Goal: Find contact information: Find contact information

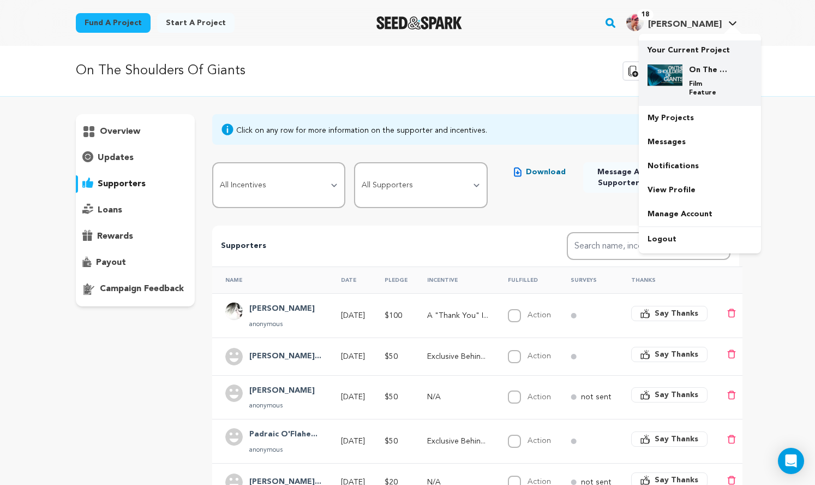
click at [683, 86] on img at bounding box center [665, 75] width 35 height 22
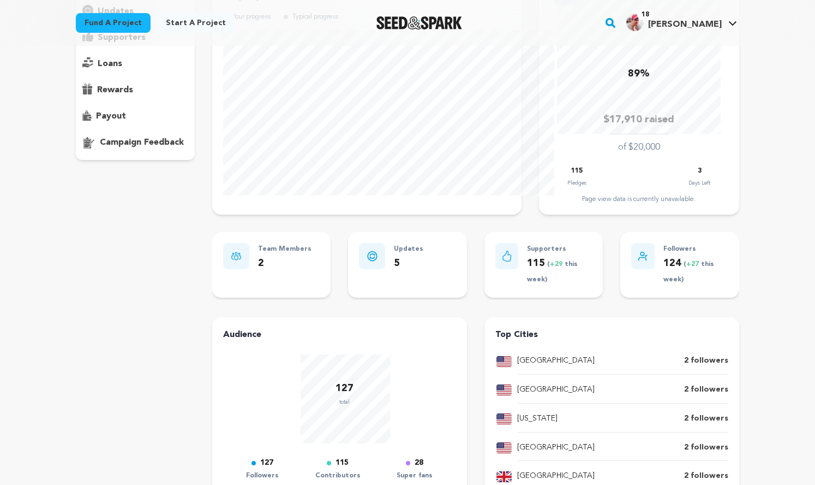
scroll to position [140, 0]
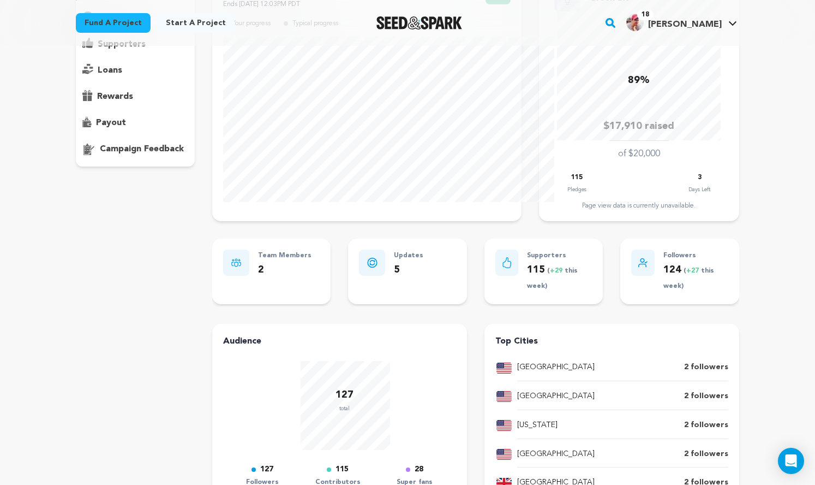
click at [98, 51] on p "supporters" at bounding box center [122, 44] width 48 height 13
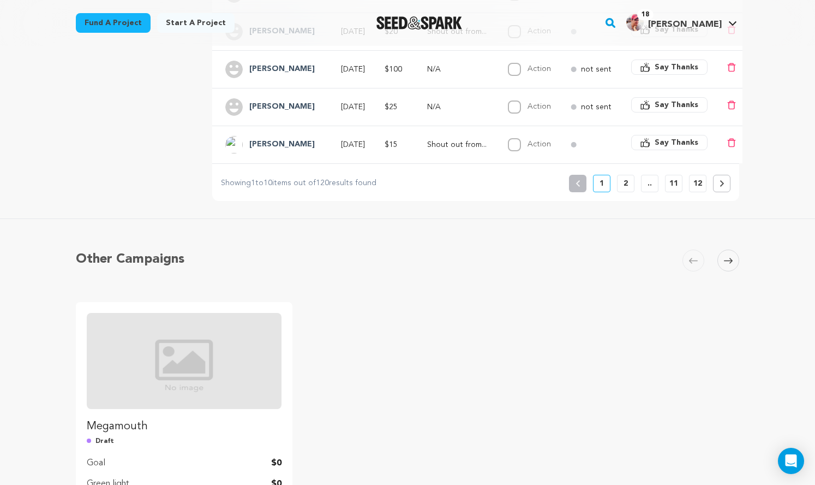
scroll to position [504, 0]
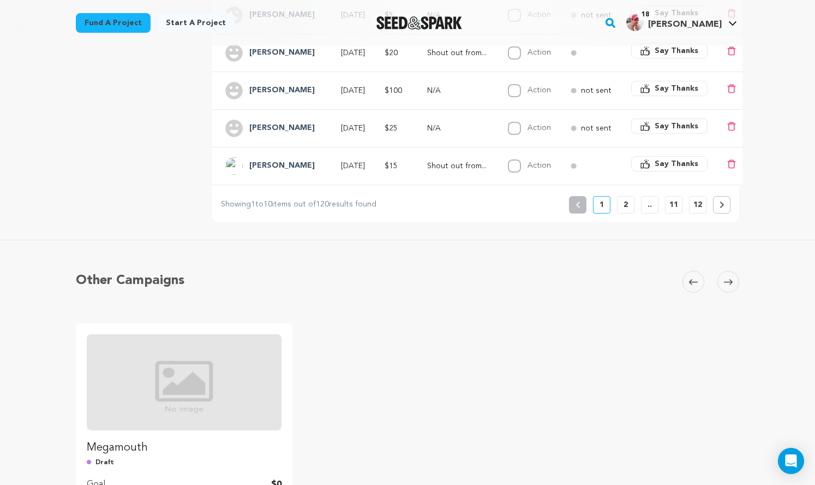
click at [306, 213] on div "Showing 1 to 10 items out of 120 results found Showing 1 to 10 items out of 120…" at bounding box center [475, 198] width 527 height 29
click at [628, 210] on p "2" at bounding box center [626, 204] width 4 height 11
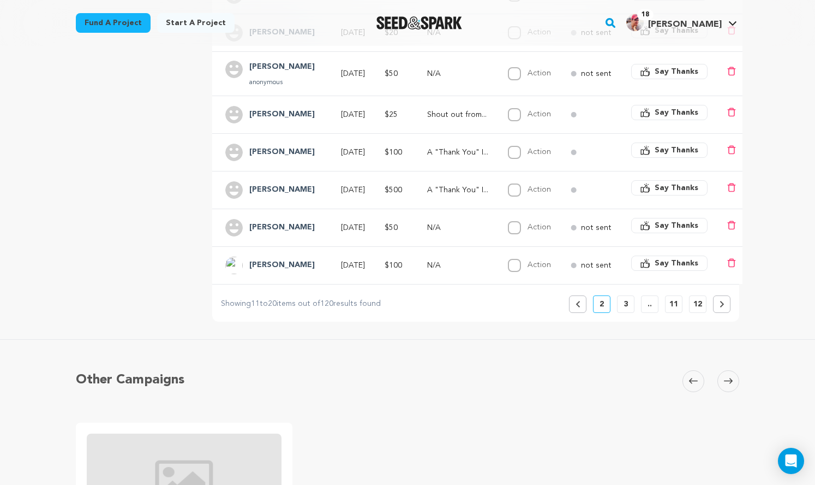
scroll to position [397, 0]
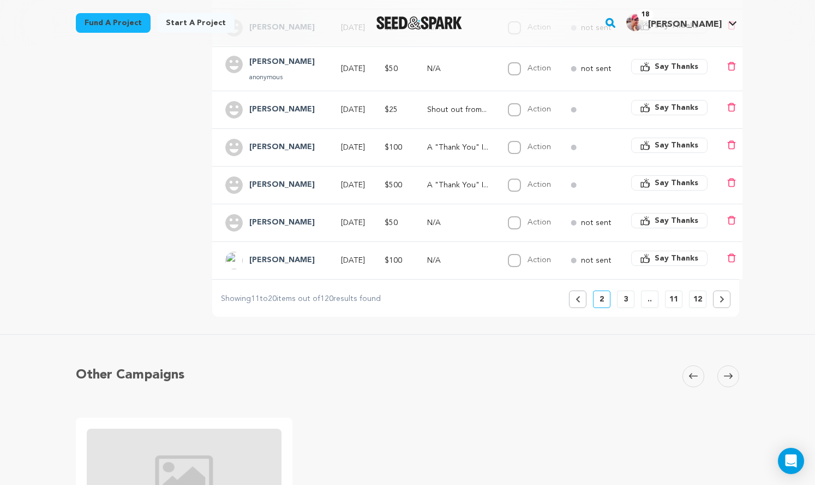
click at [250, 267] on h4 "[PERSON_NAME]" at bounding box center [281, 260] width 65 height 13
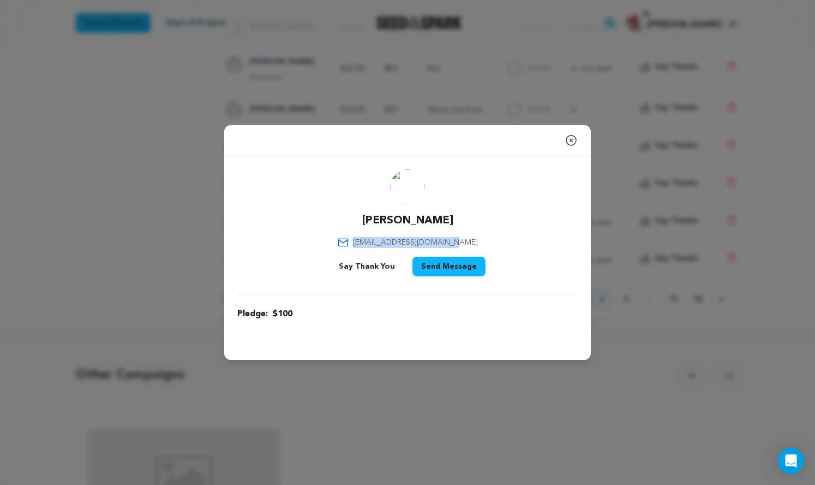
drag, startPoint x: 480, startPoint y: 245, endPoint x: 358, endPoint y: 239, distance: 122.4
click at [358, 239] on div "[PERSON_NAME] [EMAIL_ADDRESS][DOMAIN_NAME] Say Thank You Send Message" at bounding box center [407, 224] width 340 height 111
copy span "[EMAIL_ADDRESS][DOMAIN_NAME]"
click at [578, 134] on icon "button" at bounding box center [571, 140] width 13 height 13
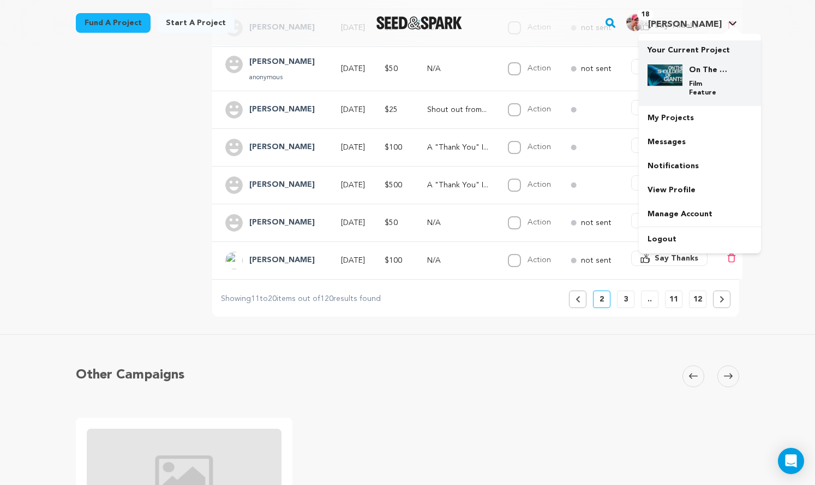
click at [683, 83] on img at bounding box center [665, 75] width 35 height 22
click at [683, 86] on img at bounding box center [665, 75] width 35 height 22
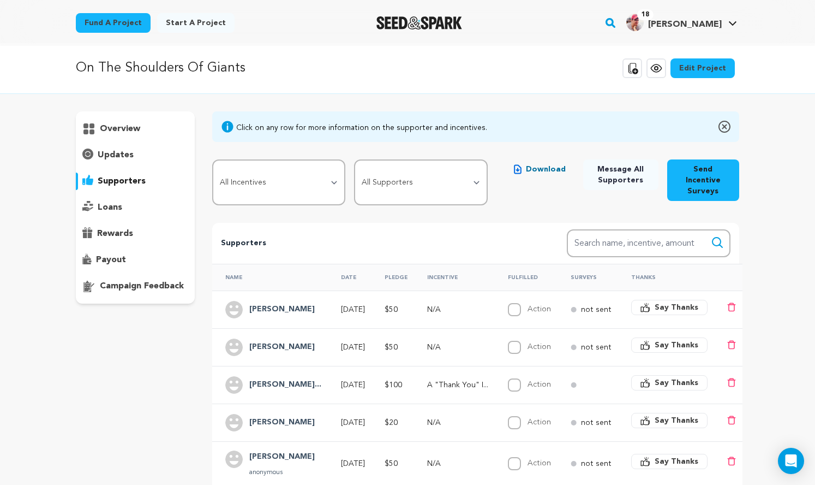
scroll to position [0, 0]
